Goal: Task Accomplishment & Management: Complete application form

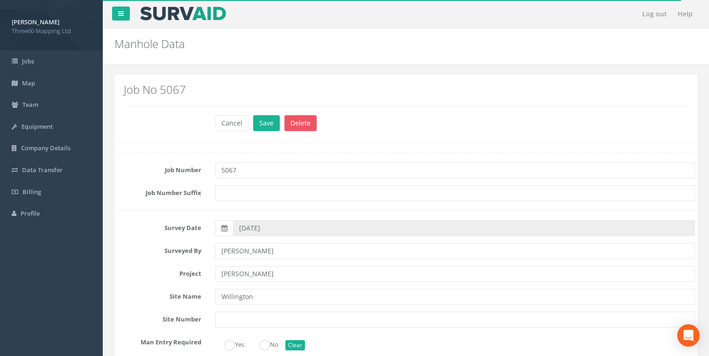
scroll to position [398, 0]
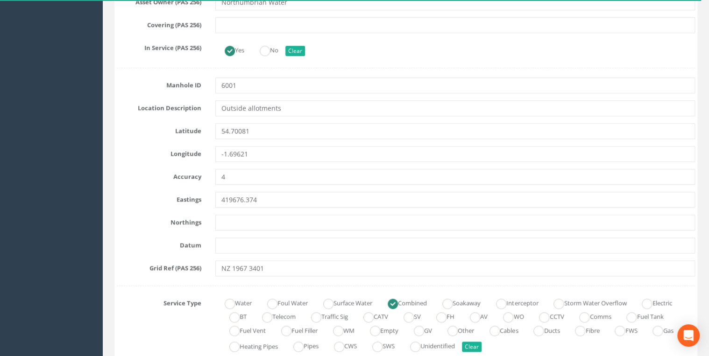
click at [261, 216] on input "text" at bounding box center [455, 223] width 480 height 16
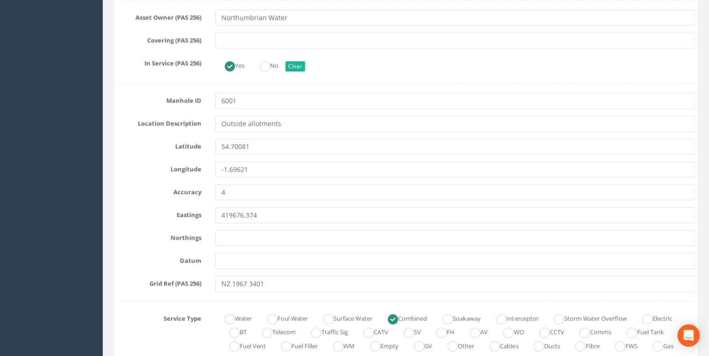
scroll to position [448, 0]
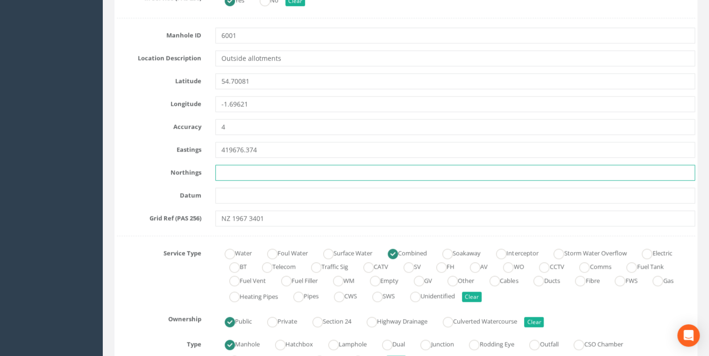
click at [237, 167] on input "text" at bounding box center [455, 173] width 480 height 16
paste input "534023"
type input "534023.000"
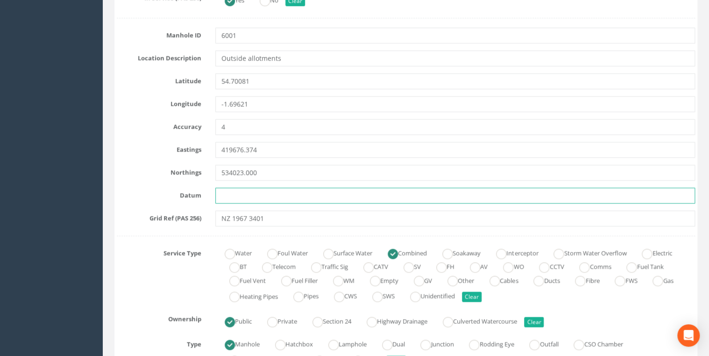
click at [243, 191] on input "text" at bounding box center [455, 196] width 480 height 16
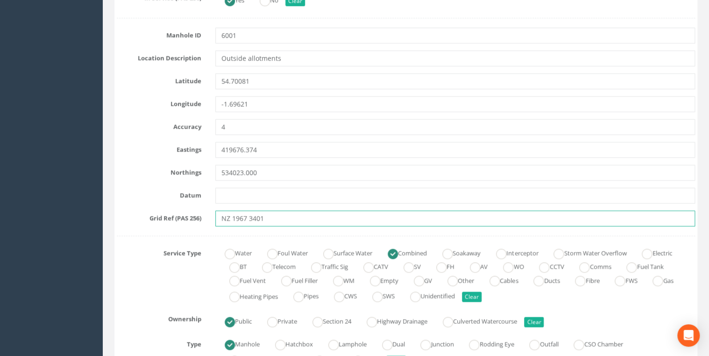
drag, startPoint x: 259, startPoint y: 215, endPoint x: 218, endPoint y: 216, distance: 40.7
click at [218, 216] on input "NZ 1967 3401" at bounding box center [455, 219] width 480 height 16
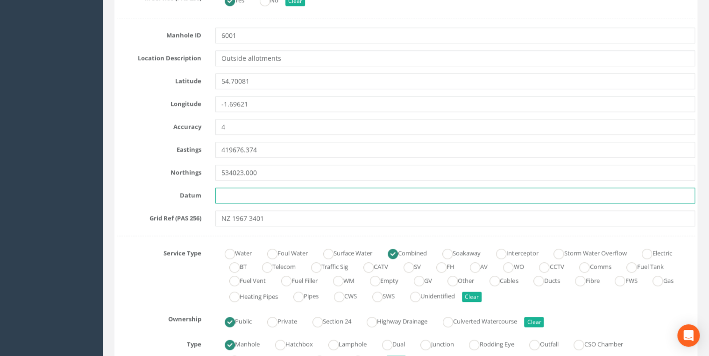
click at [241, 190] on input "text" at bounding box center [455, 196] width 480 height 16
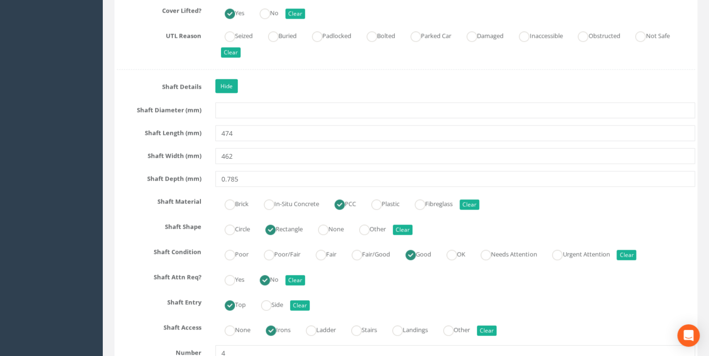
scroll to position [996, 0]
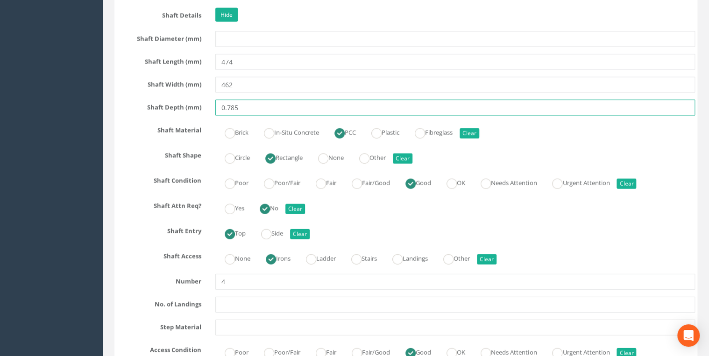
drag, startPoint x: 228, startPoint y: 105, endPoint x: 185, endPoint y: 109, distance: 43.2
click at [185, 109] on div "Shaft Depth (mm) 0.785" at bounding box center [406, 108] width 592 height 16
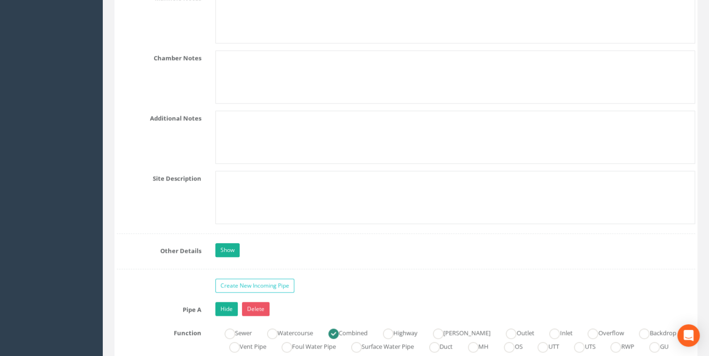
scroll to position [1993, 0]
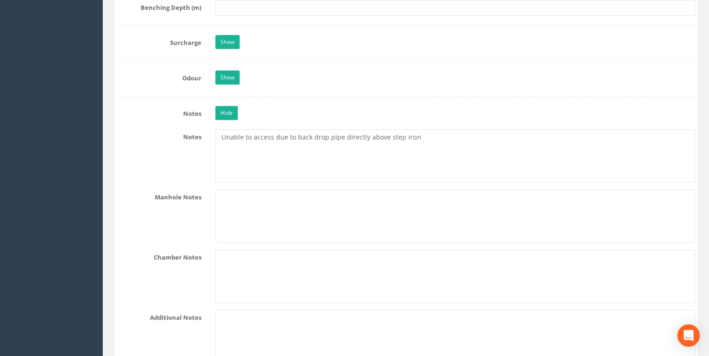
type input "785"
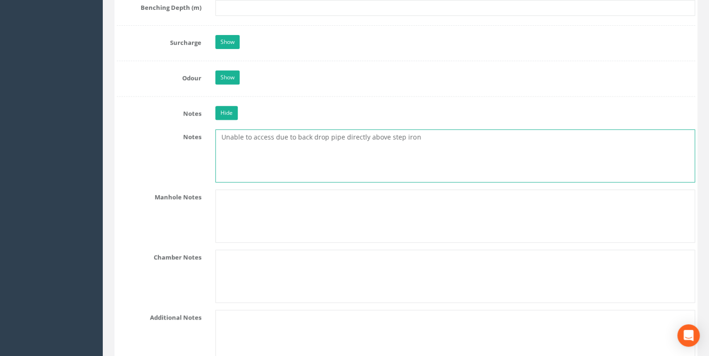
click at [220, 129] on textarea "Unable to access due to back drop pipe directly above step iron" at bounding box center [455, 155] width 480 height 53
click at [228, 129] on textarea "Unable to access due to back drop pipe directly above step iron" at bounding box center [455, 155] width 480 height 53
paste textarea "NZ 1967 3401"
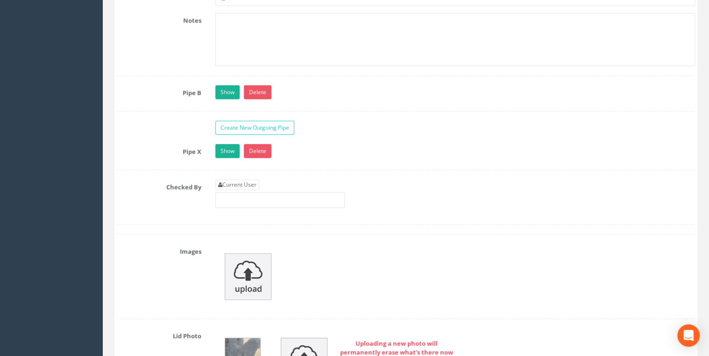
scroll to position [3039, 0]
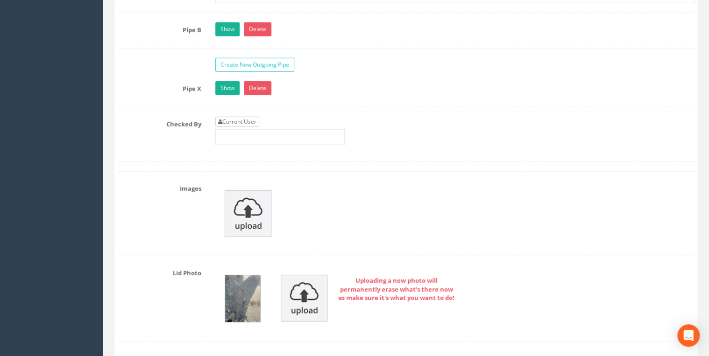
type textarea "NZ 1967 3401 Unable to access due to back drop pipe directly above step iron"
click at [253, 117] on link "Current User" at bounding box center [237, 122] width 44 height 10
type input "[PERSON_NAME]"
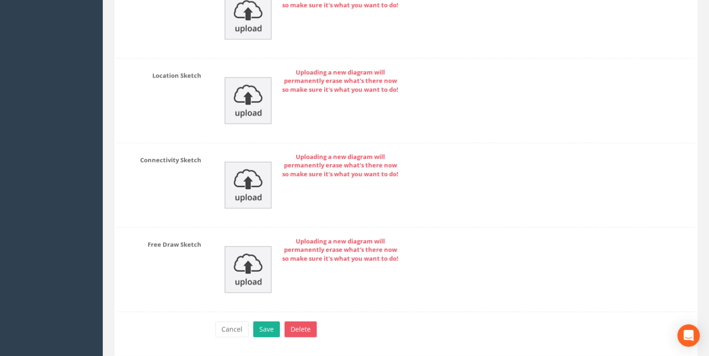
scroll to position [4608, 0]
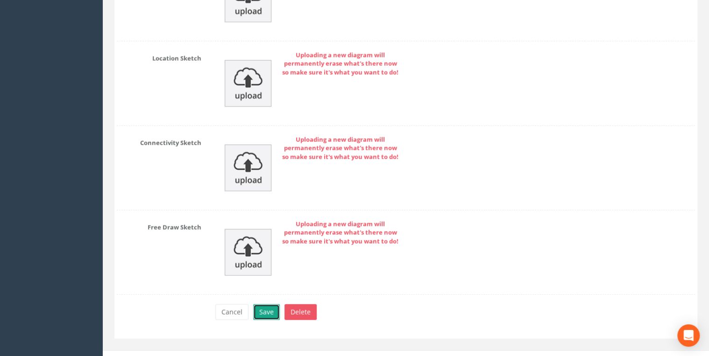
click at [271, 305] on button "Save" at bounding box center [266, 313] width 27 height 16
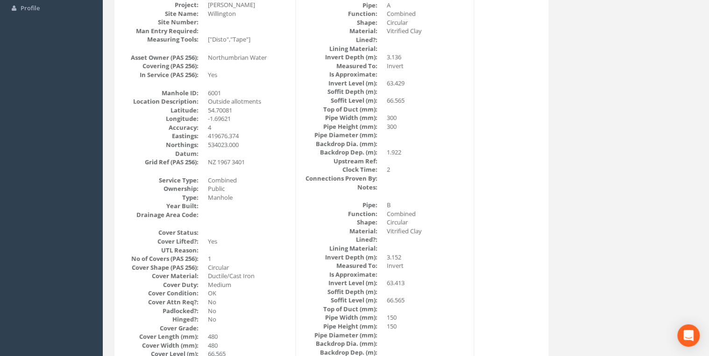
scroll to position [0, 0]
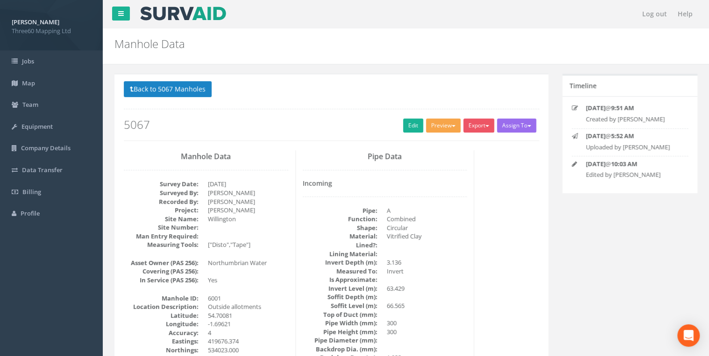
click at [446, 126] on button "Preview" at bounding box center [443, 126] width 35 height 14
click at [432, 142] on link "360 Manhole" at bounding box center [425, 145] width 71 height 14
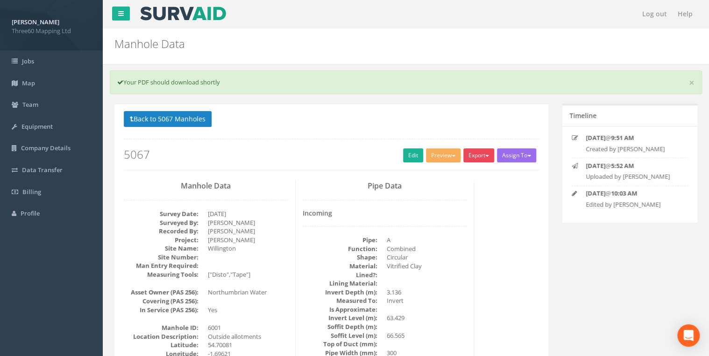
click at [481, 151] on button "Export" at bounding box center [478, 156] width 31 height 14
click at [468, 176] on link "360 Manhole" at bounding box center [459, 175] width 71 height 14
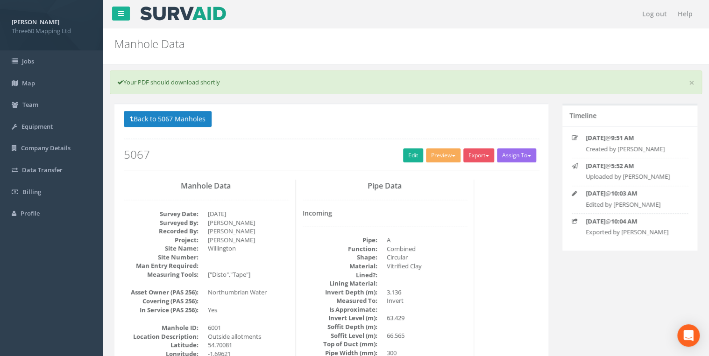
click at [198, 116] on button "Back to 5067 Manholes" at bounding box center [168, 119] width 88 height 16
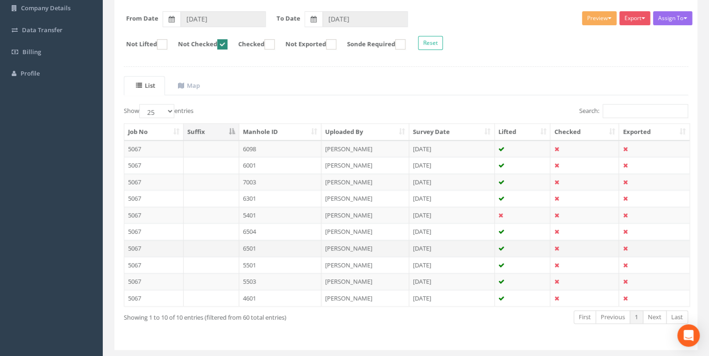
scroll to position [162, 0]
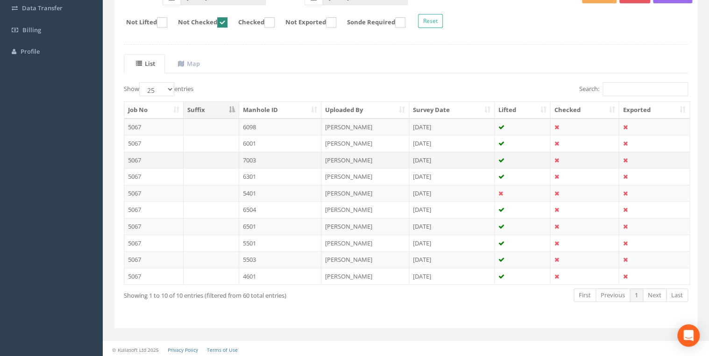
click at [222, 156] on td at bounding box center [212, 160] width 56 height 17
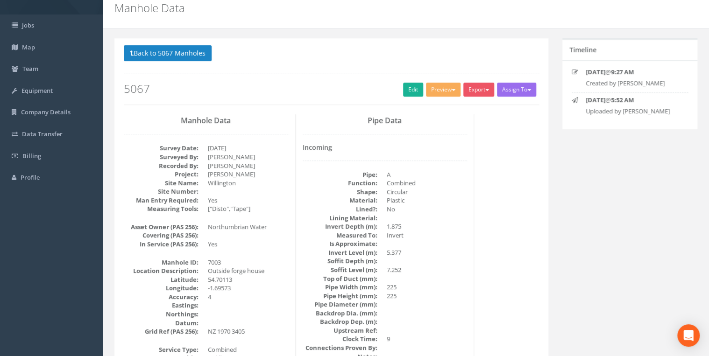
scroll to position [0, 0]
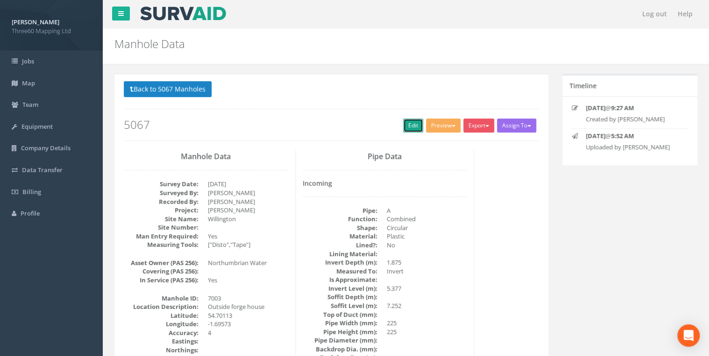
click at [403, 128] on link "Edit" at bounding box center [413, 126] width 20 height 14
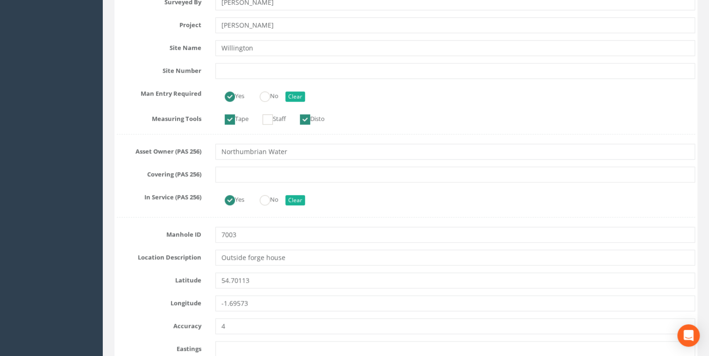
scroll to position [348, 0]
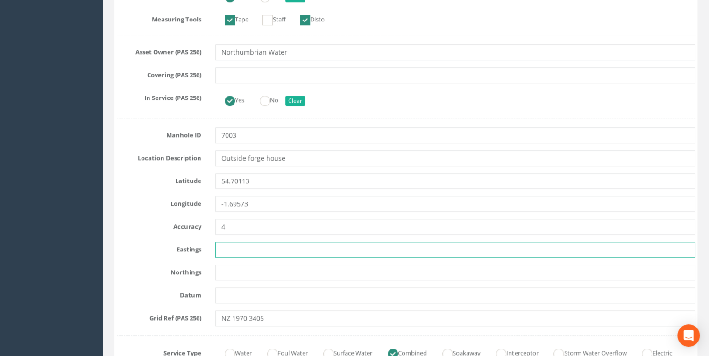
click at [237, 242] on input "text" at bounding box center [455, 250] width 480 height 16
click at [237, 245] on input "text" at bounding box center [455, 250] width 480 height 16
paste input "419705.147"
type input "419705.147"
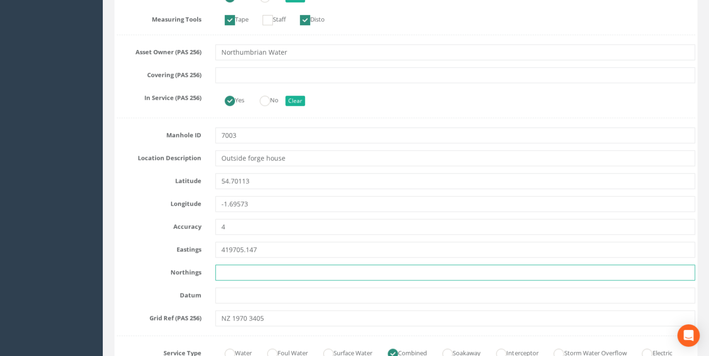
click at [228, 276] on input "text" at bounding box center [455, 273] width 480 height 16
paste input "534053.118"
type input "534053.118"
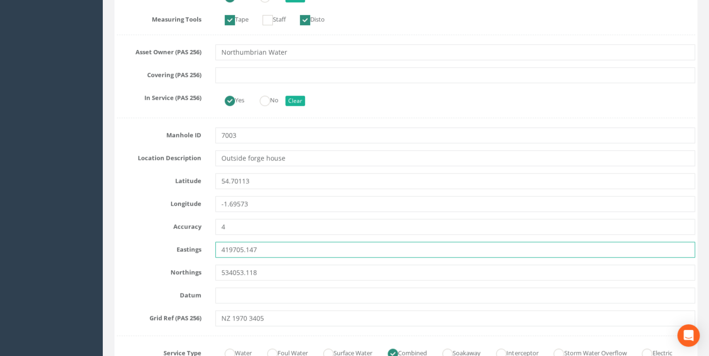
click at [297, 244] on input "419705.147" at bounding box center [455, 250] width 480 height 16
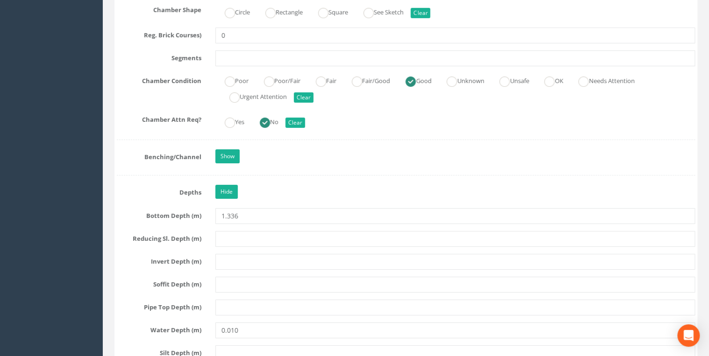
scroll to position [1744, 0]
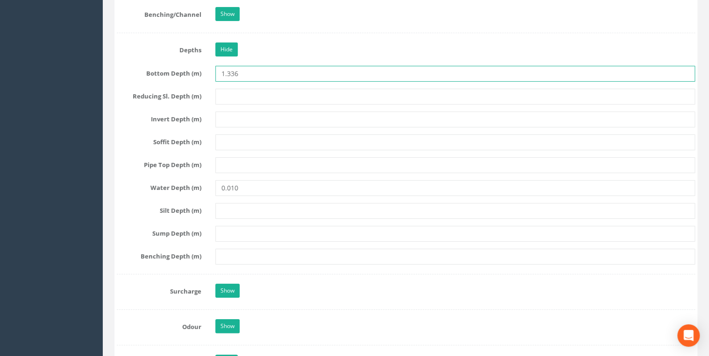
click at [227, 69] on input "1.336" at bounding box center [455, 74] width 480 height 16
type input "1336"
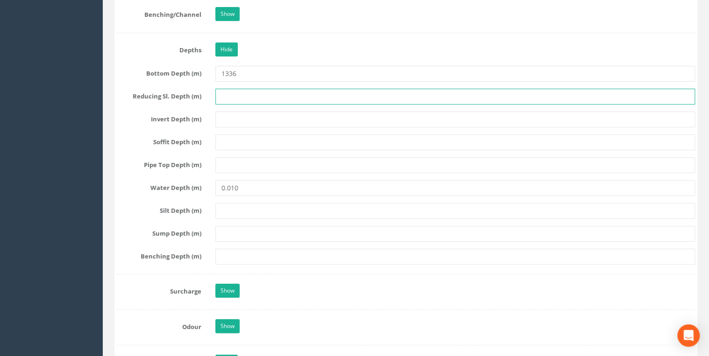
click at [252, 98] on input "text" at bounding box center [455, 97] width 480 height 16
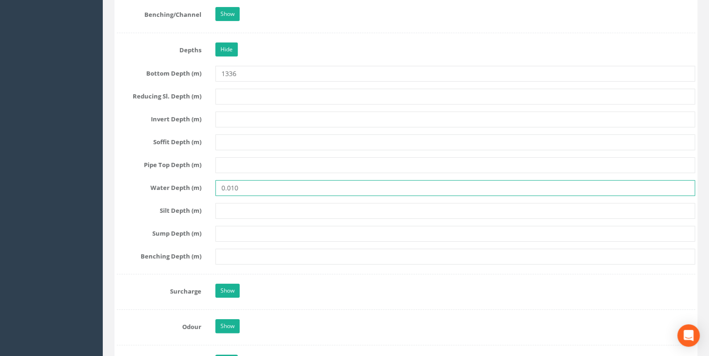
drag, startPoint x: 232, startPoint y: 183, endPoint x: 206, endPoint y: 187, distance: 26.1
click at [206, 187] on div "Water Depth (m) 0.010" at bounding box center [406, 188] width 592 height 16
click at [306, 182] on input "10" at bounding box center [455, 188] width 480 height 16
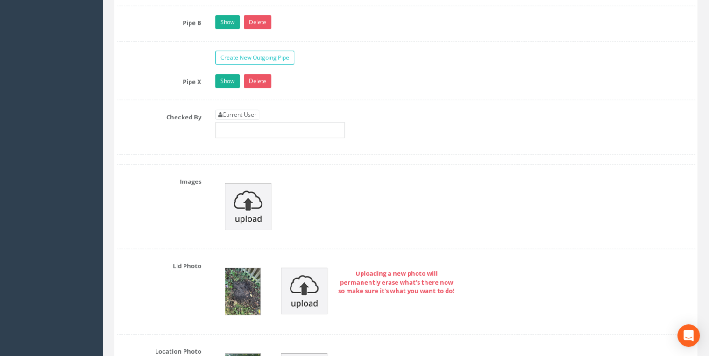
scroll to position [2989, 0]
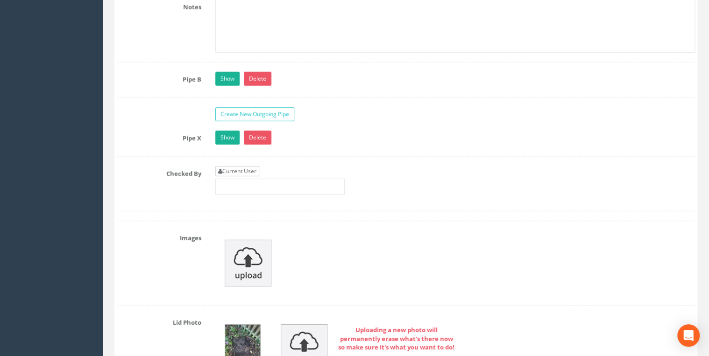
type input "10"
click at [246, 166] on link "Current User" at bounding box center [237, 171] width 44 height 10
type input "[PERSON_NAME]"
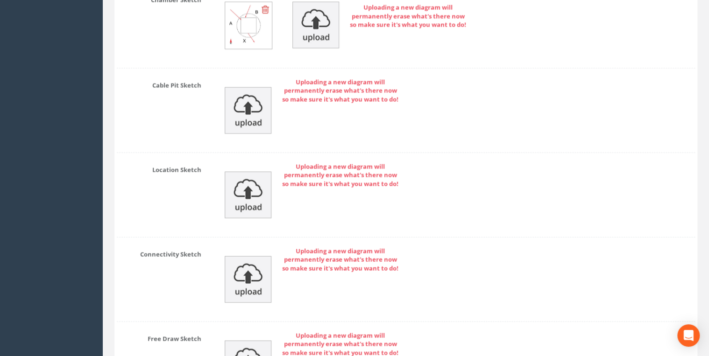
scroll to position [4608, 0]
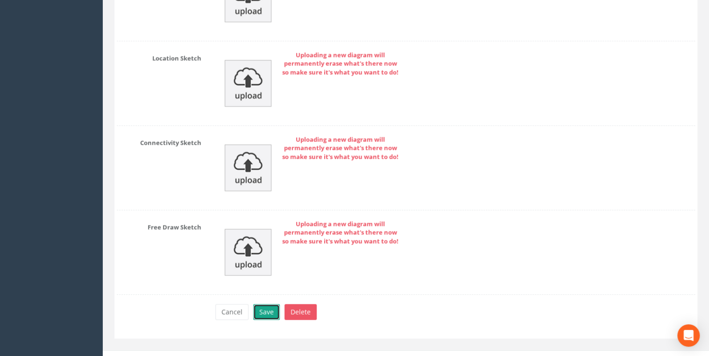
click at [273, 305] on button "Save" at bounding box center [266, 313] width 27 height 16
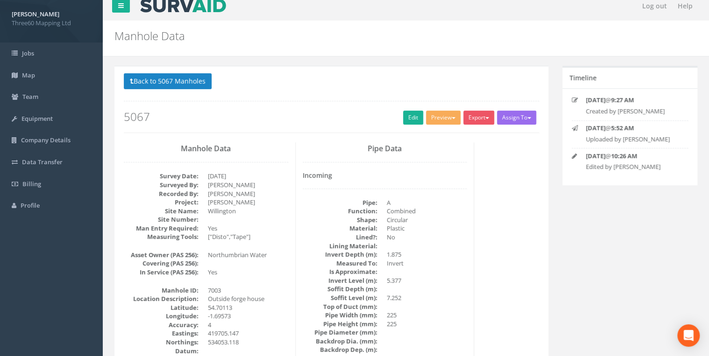
scroll to position [0, 0]
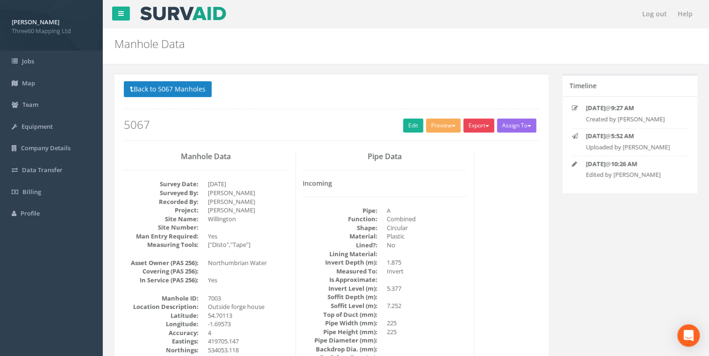
click at [482, 129] on button "Export" at bounding box center [478, 126] width 31 height 14
click at [461, 145] on link "360 Manhole" at bounding box center [459, 145] width 71 height 14
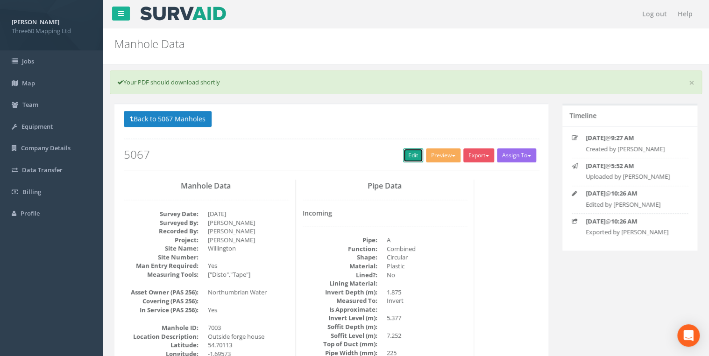
click at [407, 155] on link "Edit" at bounding box center [413, 156] width 20 height 14
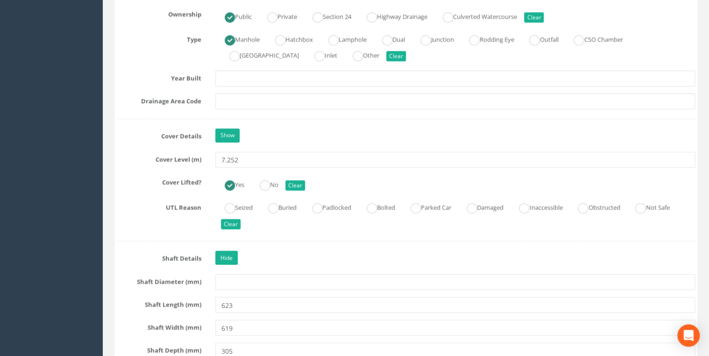
scroll to position [797, 0]
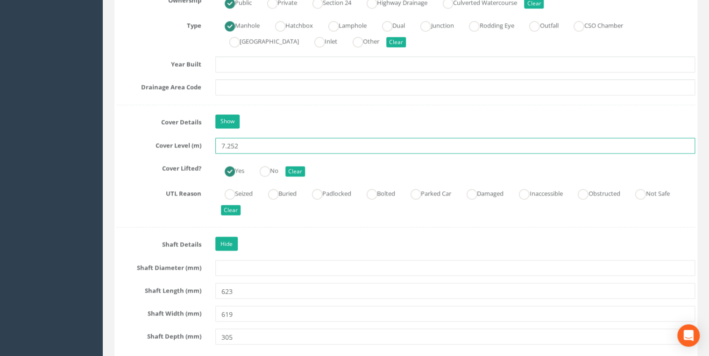
click at [226, 146] on input "7.252" at bounding box center [455, 146] width 480 height 16
click at [256, 138] on input "70.252" at bounding box center [455, 146] width 480 height 16
type input "70.252"
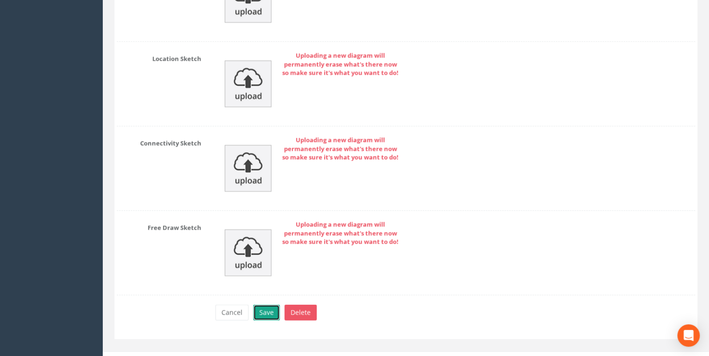
click at [267, 305] on button "Save" at bounding box center [266, 313] width 27 height 16
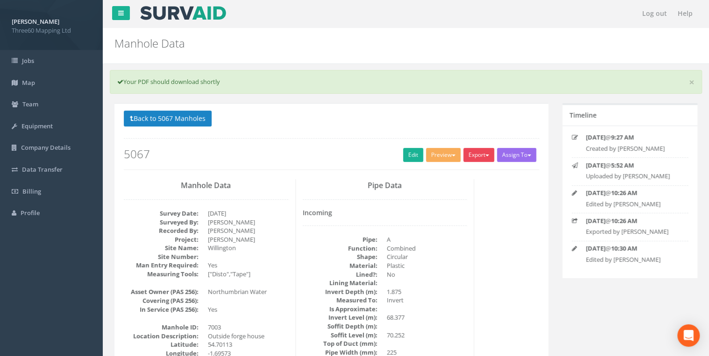
scroll to position [0, 0]
click at [476, 155] on button "Export" at bounding box center [478, 156] width 31 height 14
click at [464, 172] on link "360 Manhole" at bounding box center [459, 175] width 71 height 14
click at [481, 165] on div "Back to 5067 Manholes Back to Map Assign To No Companies Added Export 360 Manho…" at bounding box center [331, 140] width 415 height 59
click at [483, 159] on button "Export" at bounding box center [478, 156] width 31 height 14
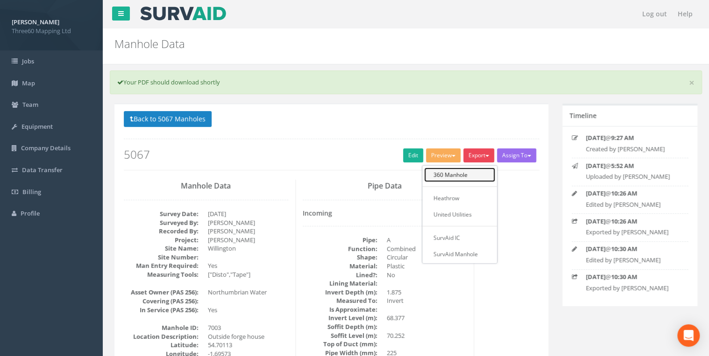
click at [453, 170] on link "360 Manhole" at bounding box center [459, 175] width 71 height 14
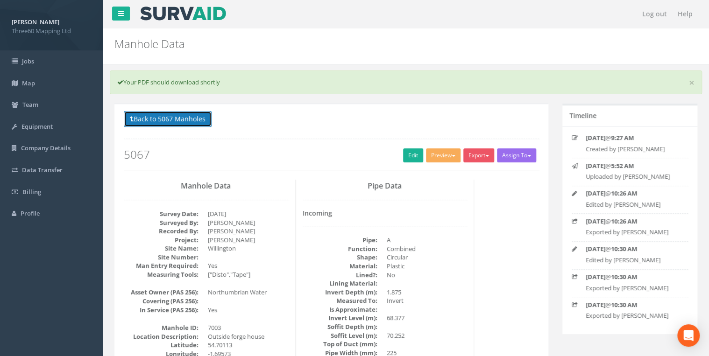
click at [200, 118] on button "Back to 5067 Manholes" at bounding box center [168, 119] width 88 height 16
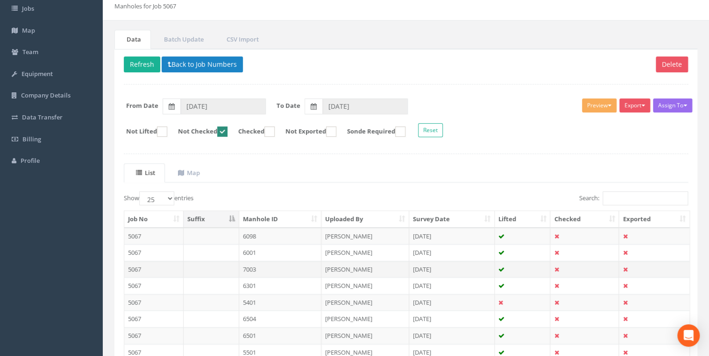
scroll to position [99, 0]
